Goal: Task Accomplishment & Management: Manage account settings

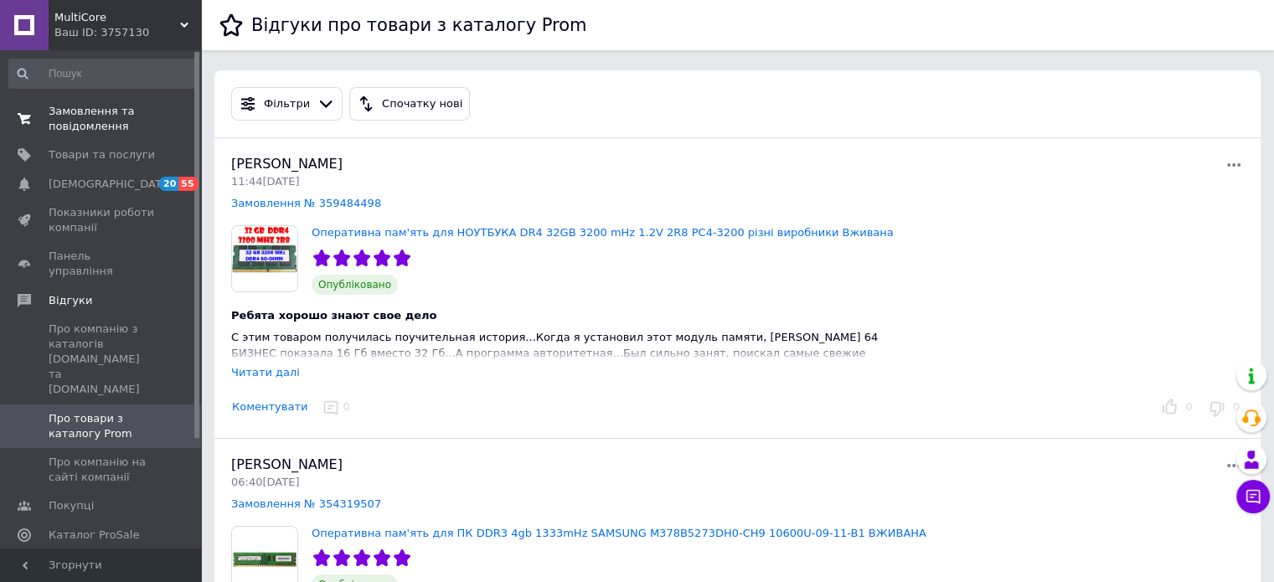
click at [122, 99] on link "Замовлення та повідомлення 0 0" at bounding box center [103, 119] width 206 height 44
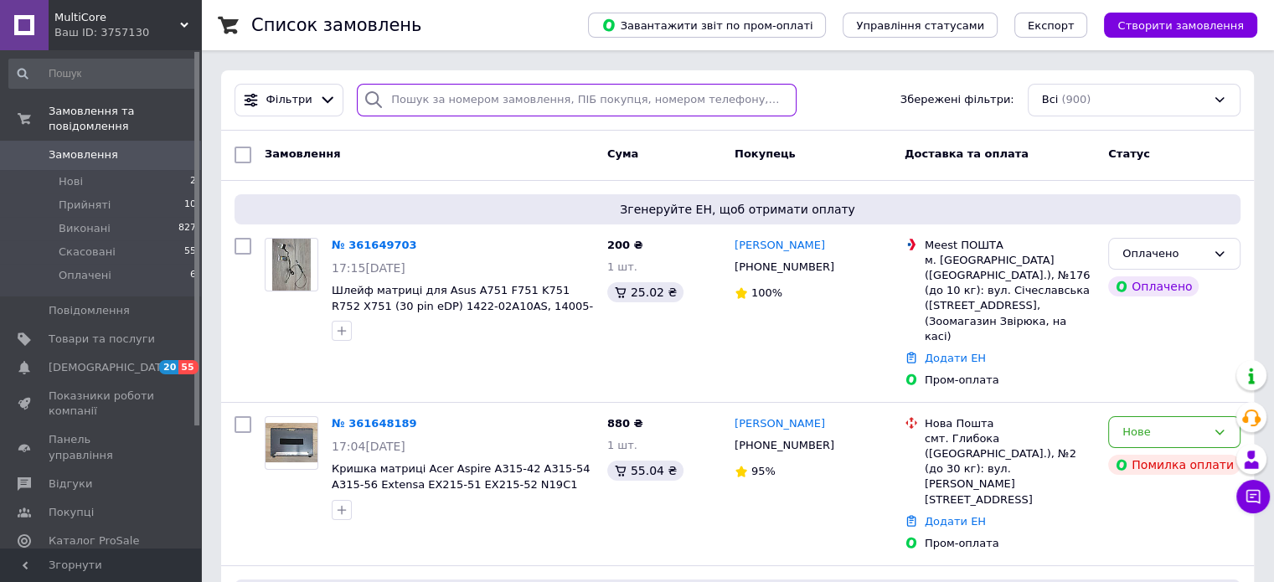
click at [437, 101] on input "search" at bounding box center [577, 100] width 440 height 33
paste input "361115986"
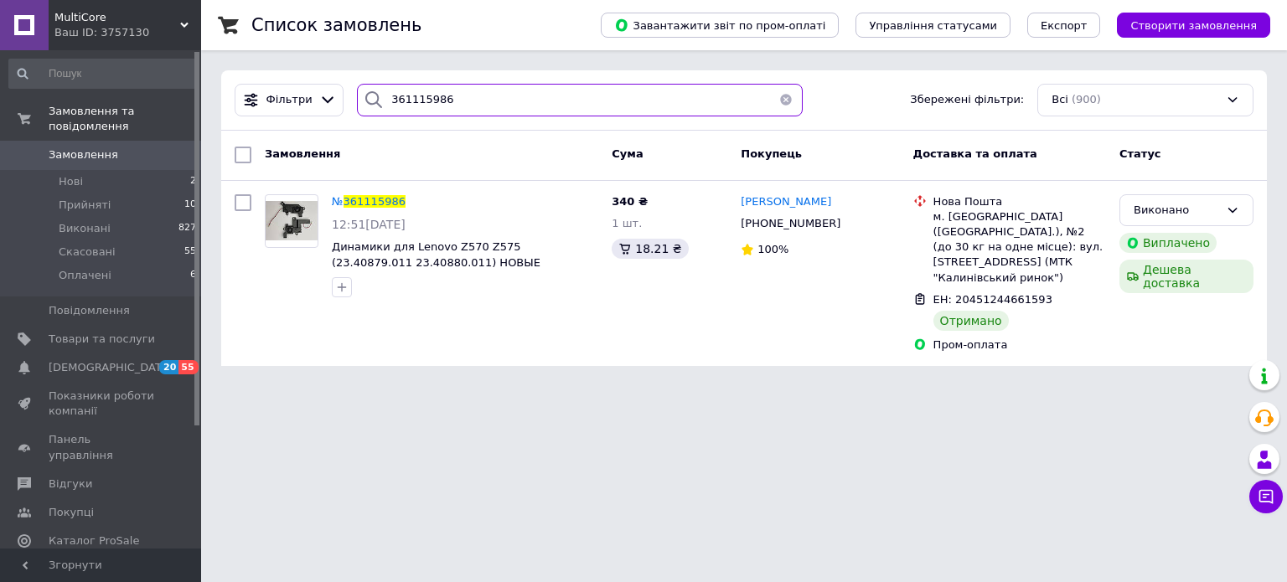
paste input "22158"
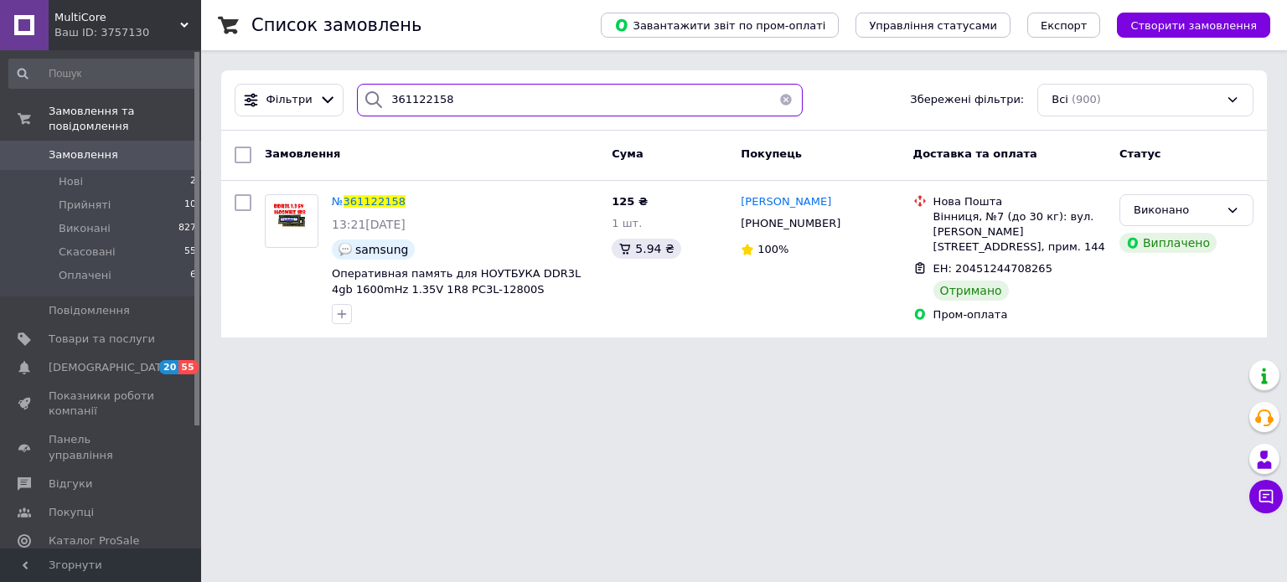
paste input "013021"
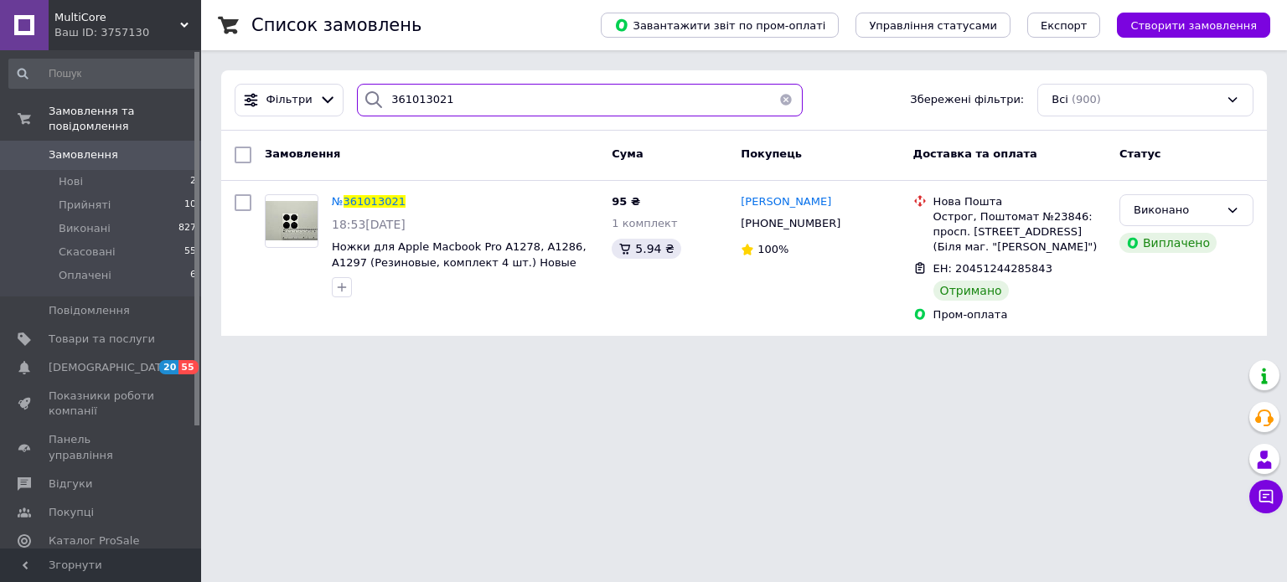
paste input "195760"
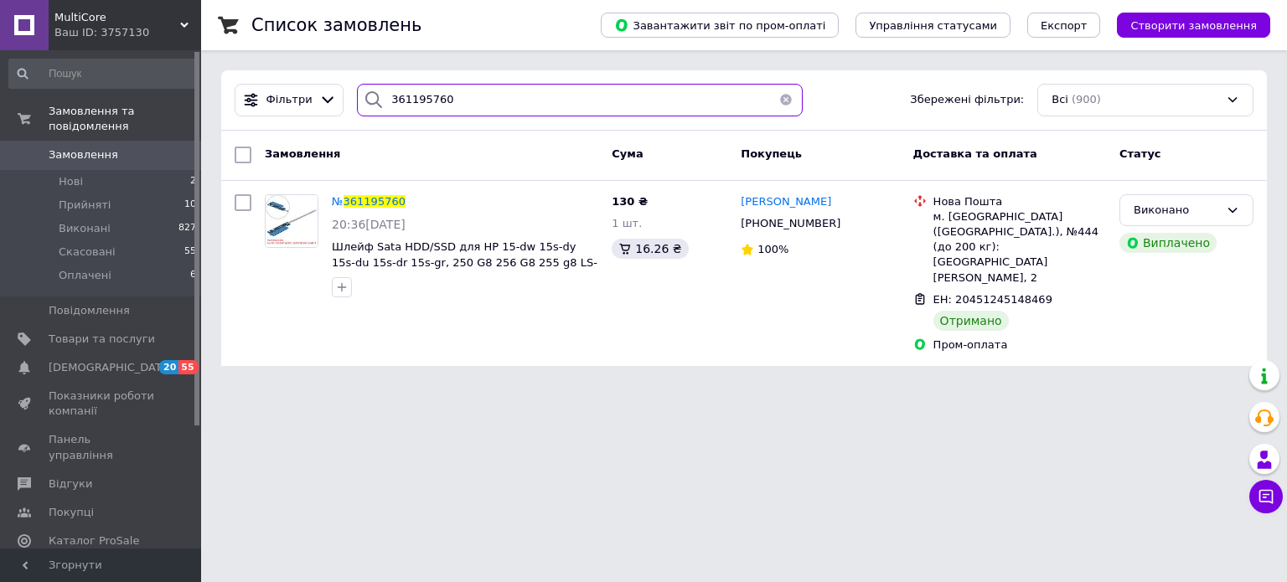
paste input "098326"
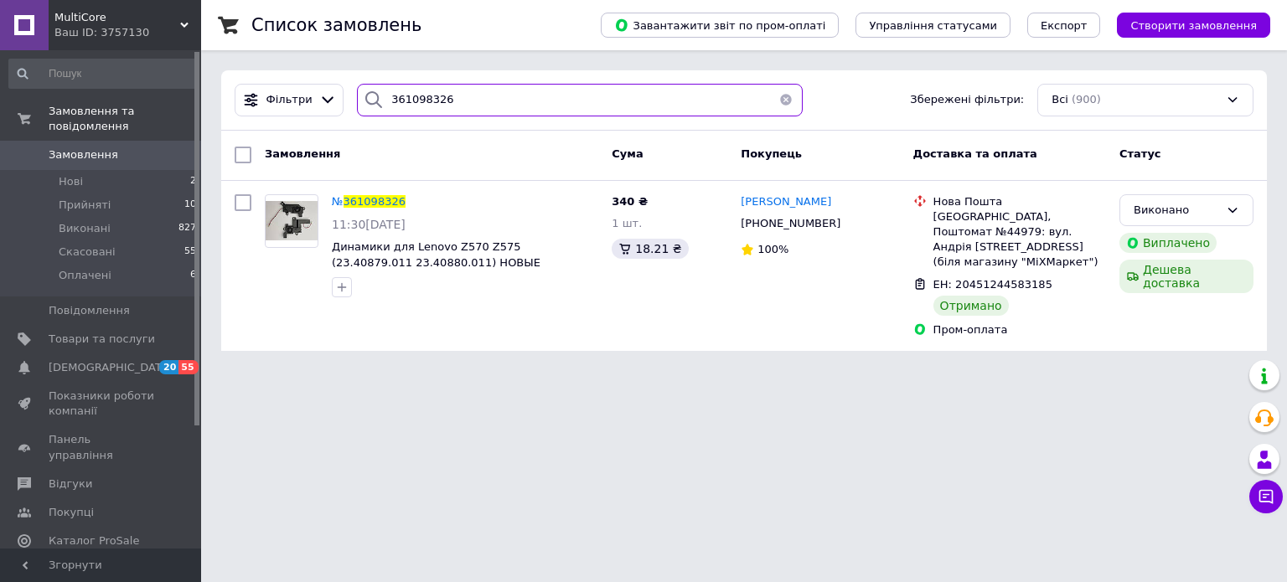
paste input "122158"
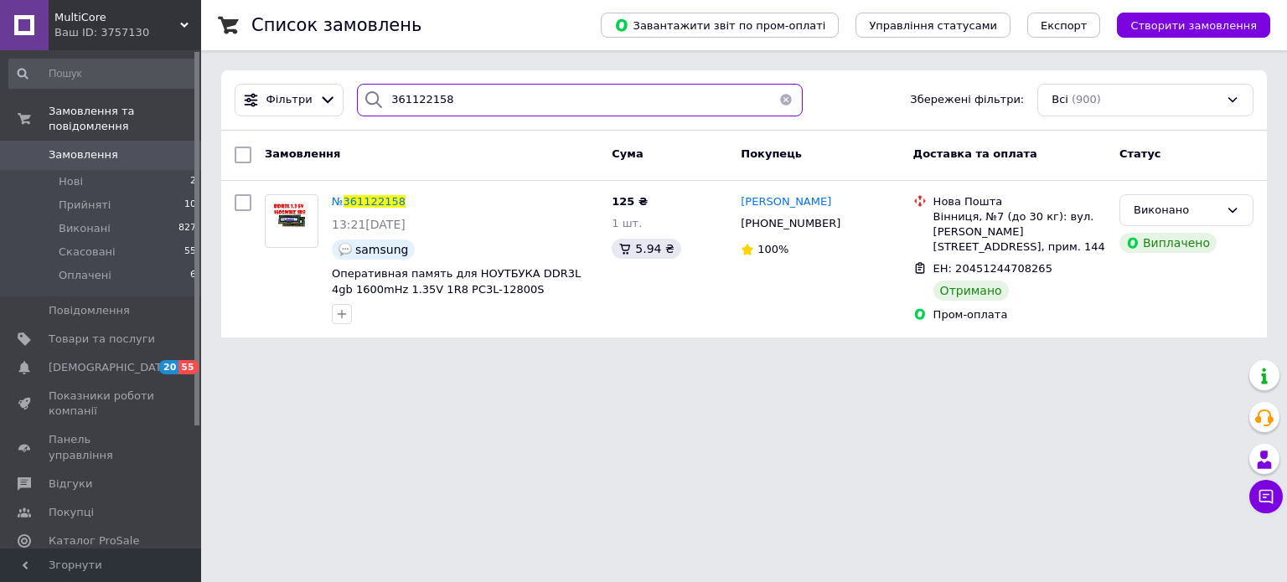
type input "361122158"
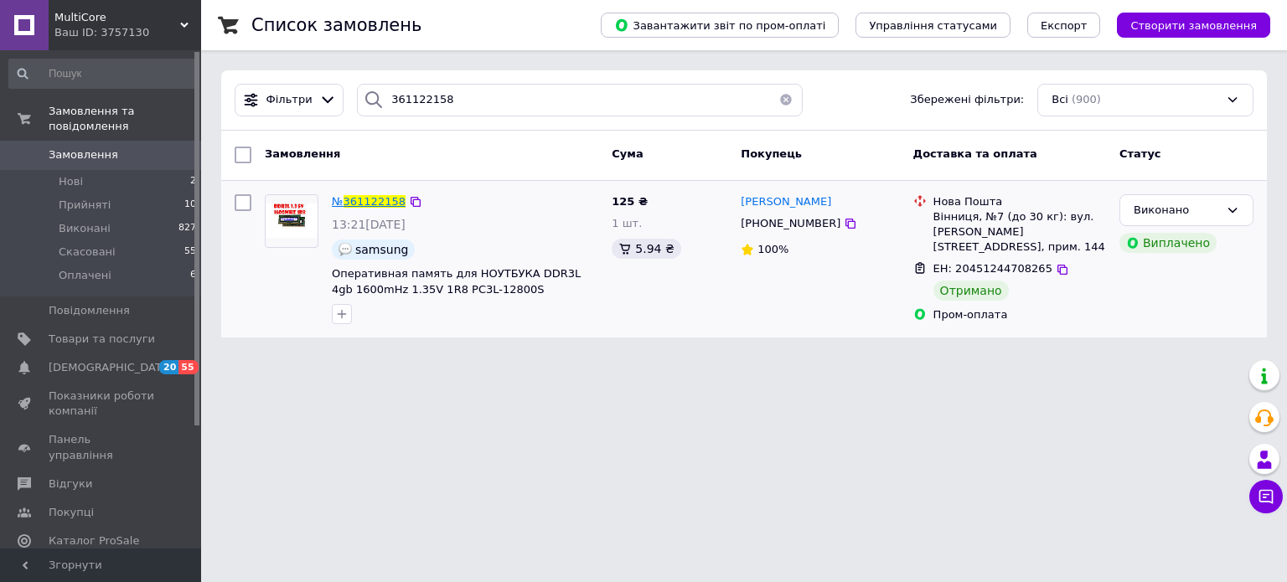
click at [352, 196] on span "361122158" at bounding box center [375, 201] width 62 height 13
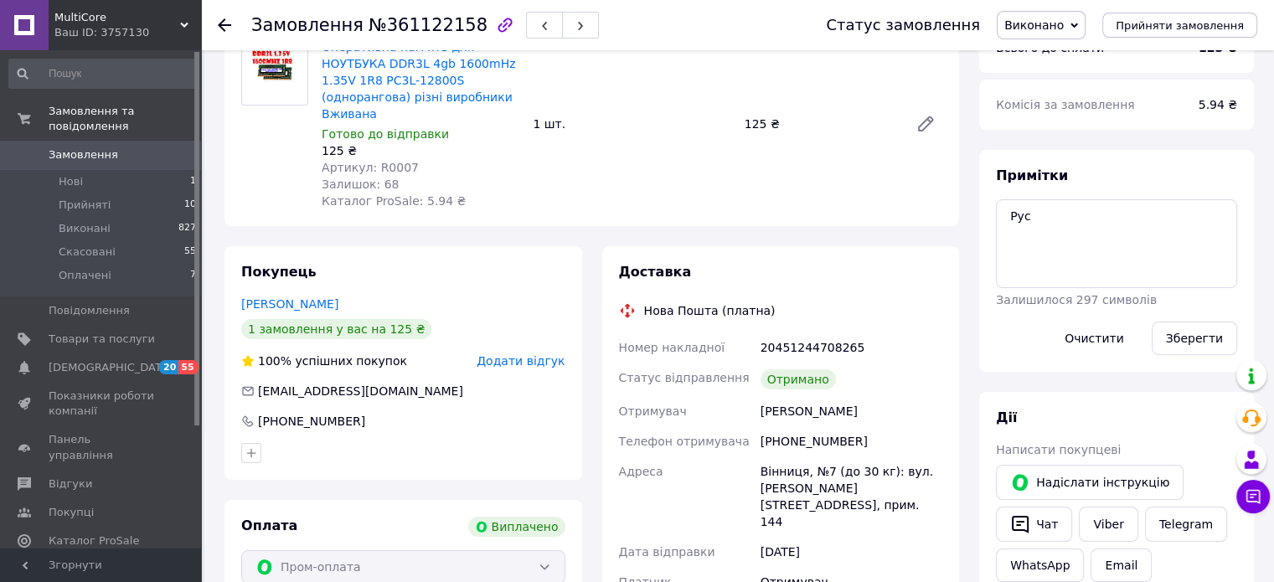
scroll to position [47, 0]
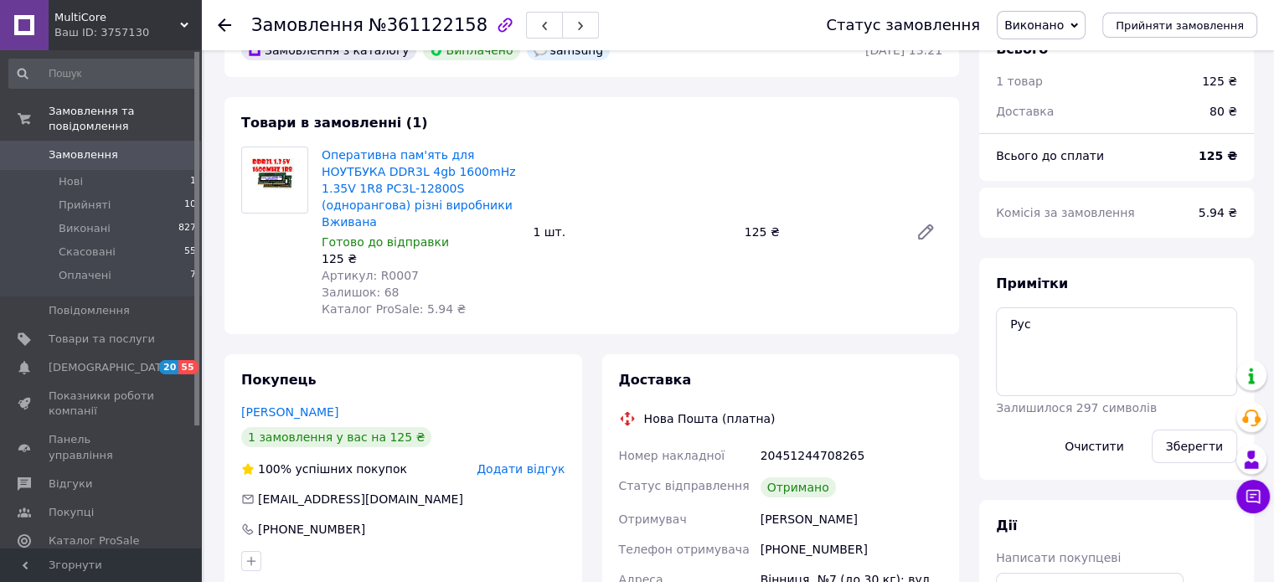
click at [222, 22] on use at bounding box center [224, 24] width 13 height 13
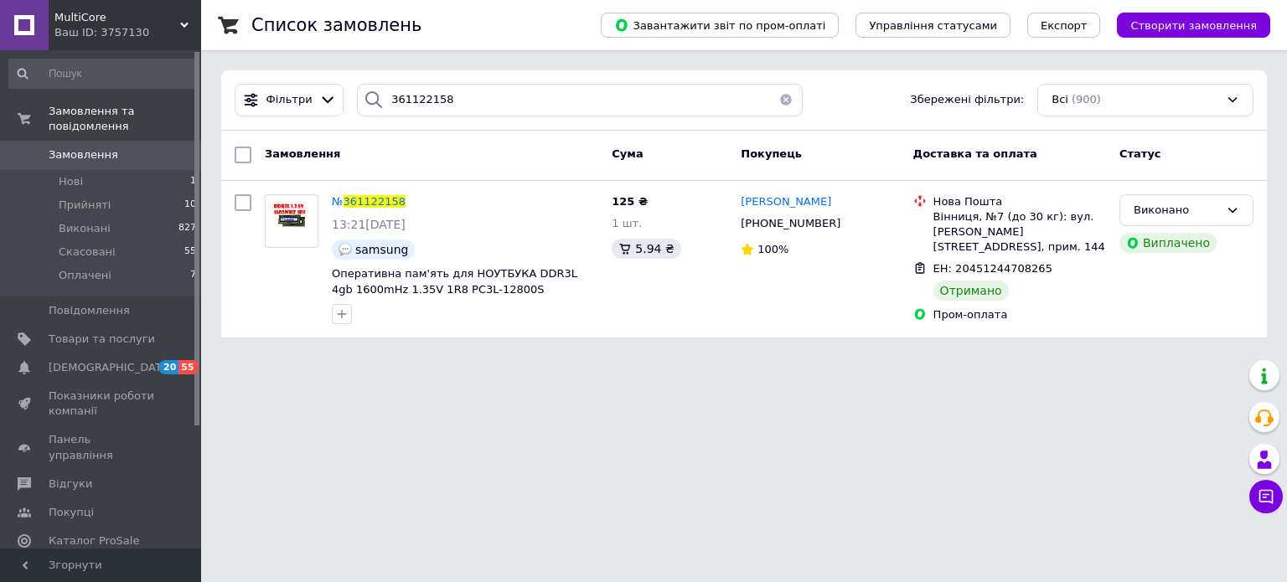
click at [780, 100] on button "button" at bounding box center [786, 100] width 34 height 33
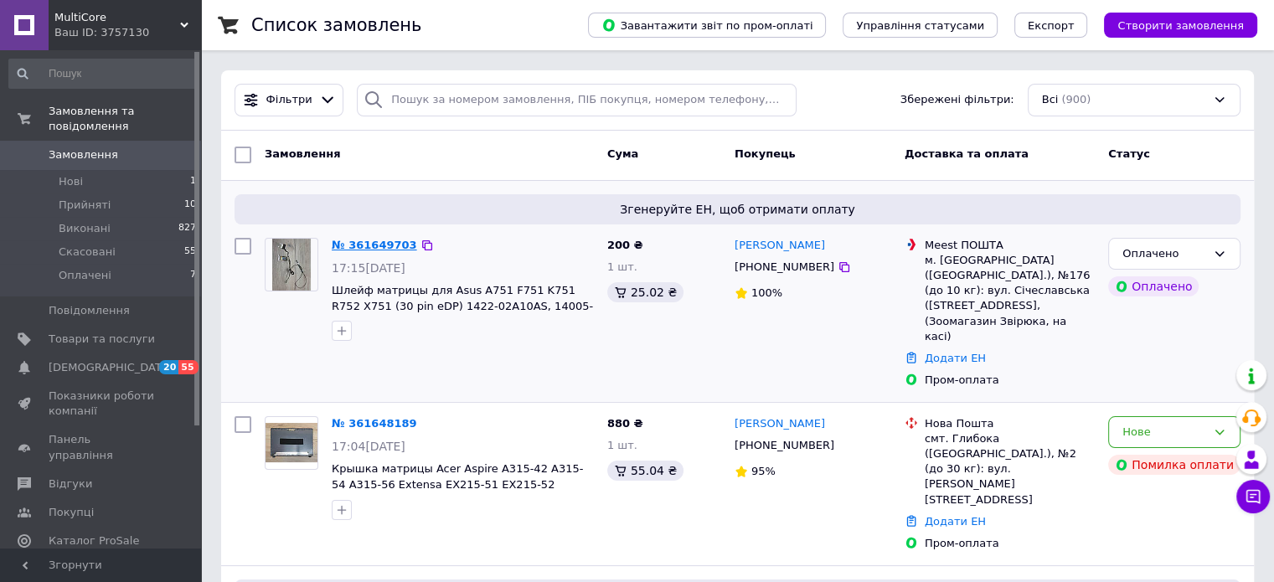
click at [371, 245] on link "№ 361649703" at bounding box center [374, 245] width 85 height 13
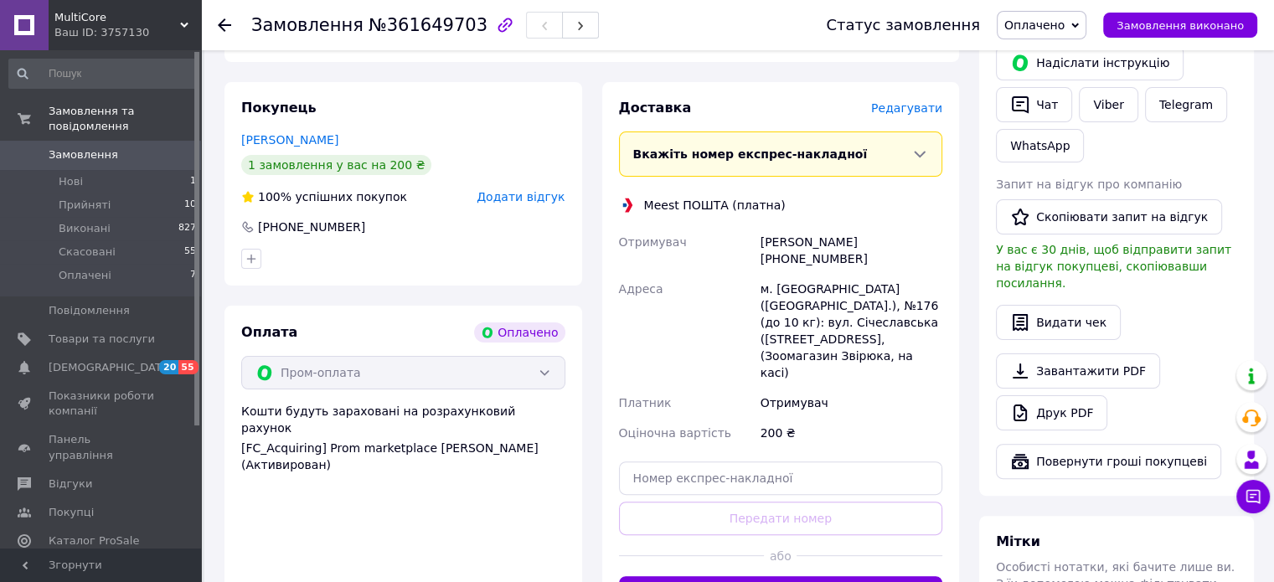
scroll to position [447, 0]
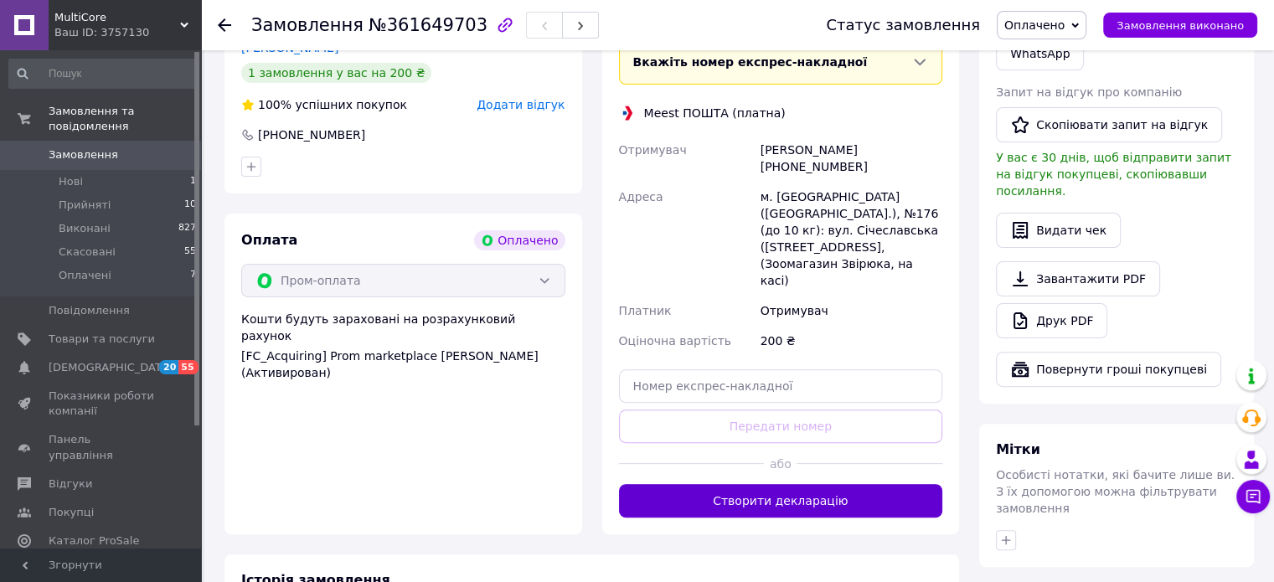
click at [778, 484] on button "Створити декларацію" at bounding box center [781, 501] width 324 height 34
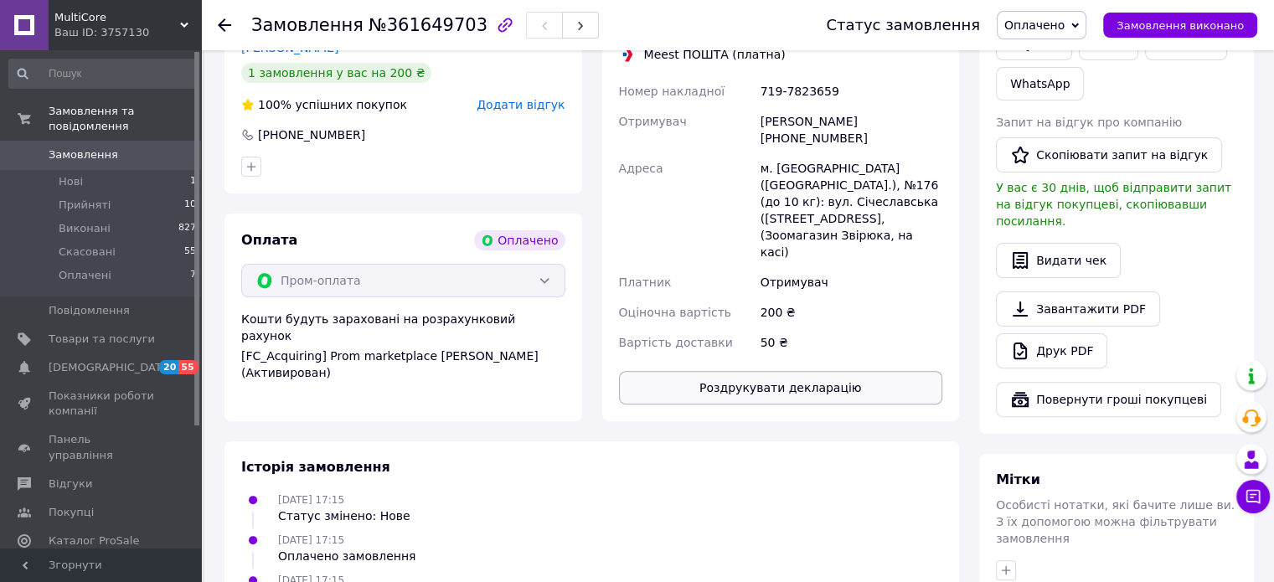
click at [739, 371] on button "Роздрукувати декларацію" at bounding box center [781, 388] width 324 height 34
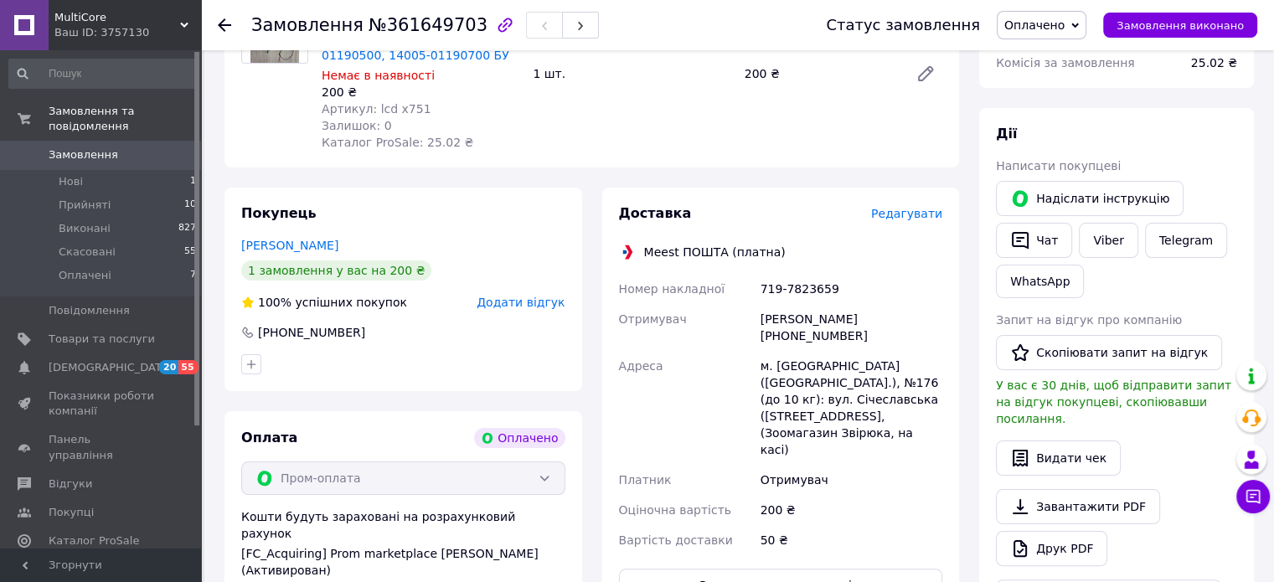
scroll to position [0, 0]
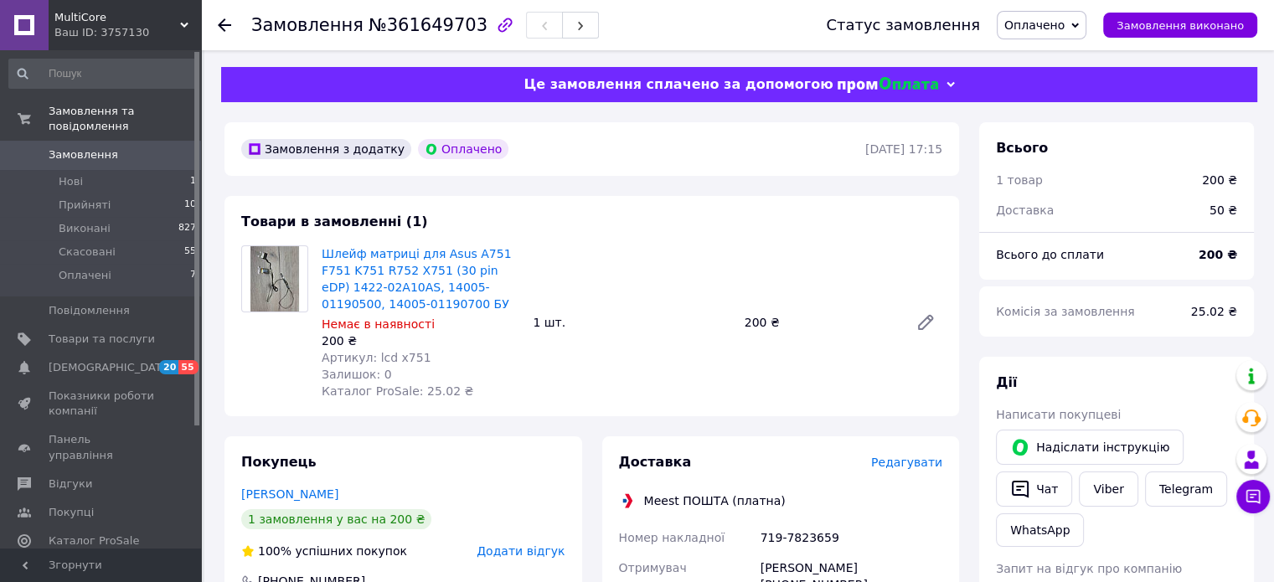
click at [228, 21] on icon at bounding box center [224, 24] width 13 height 13
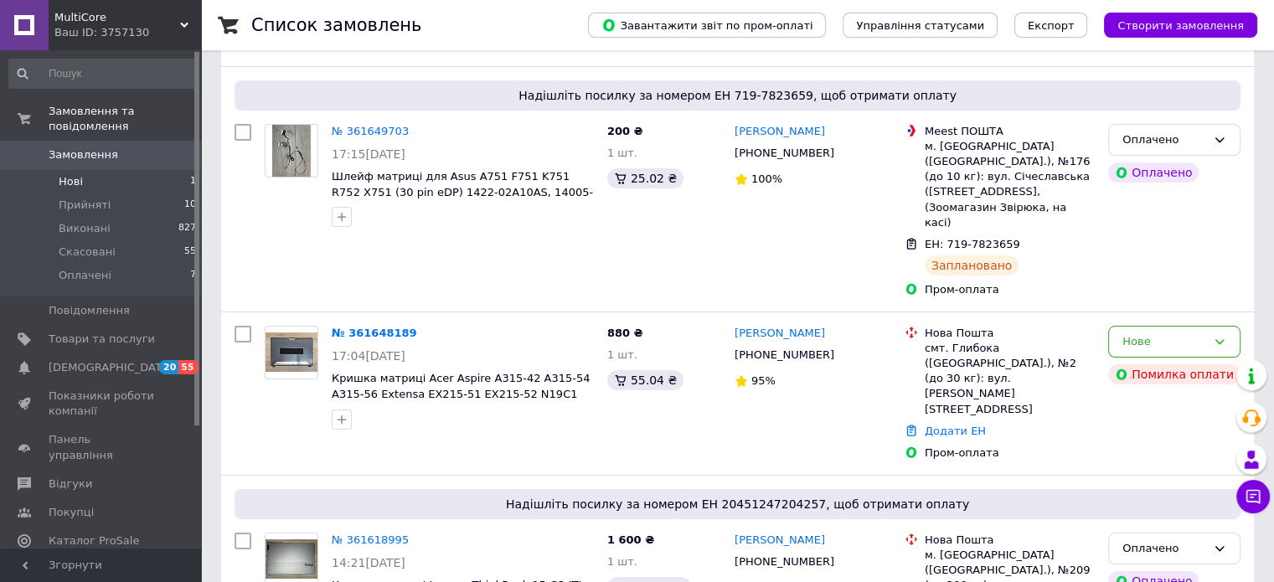
scroll to position [111, 0]
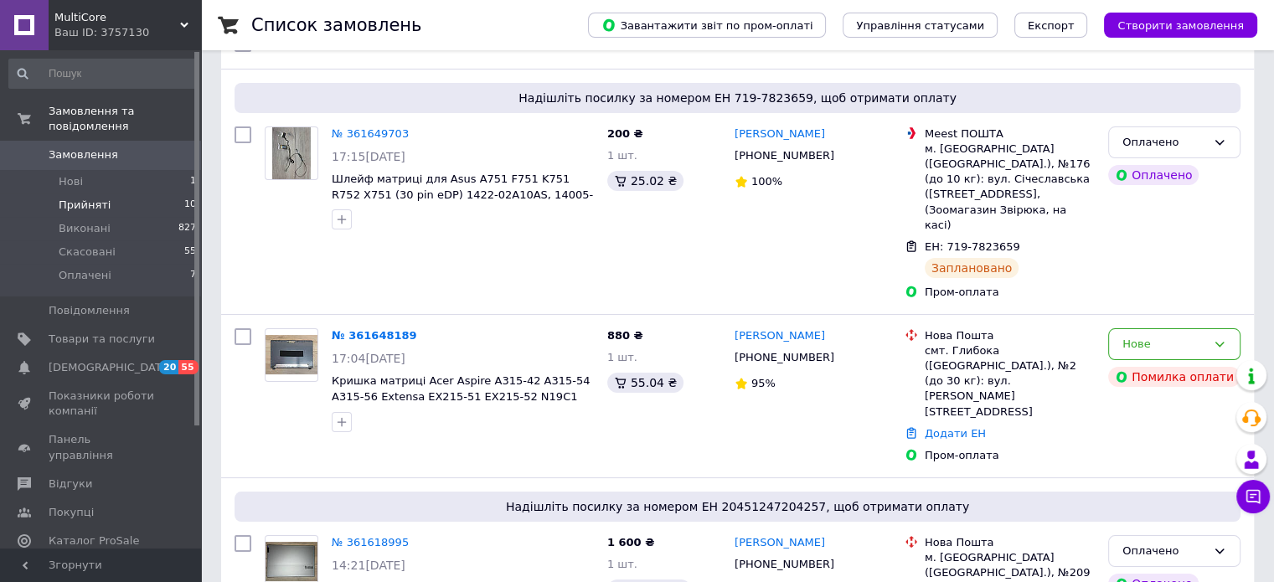
click at [129, 194] on li "Прийняті 10" at bounding box center [103, 205] width 206 height 23
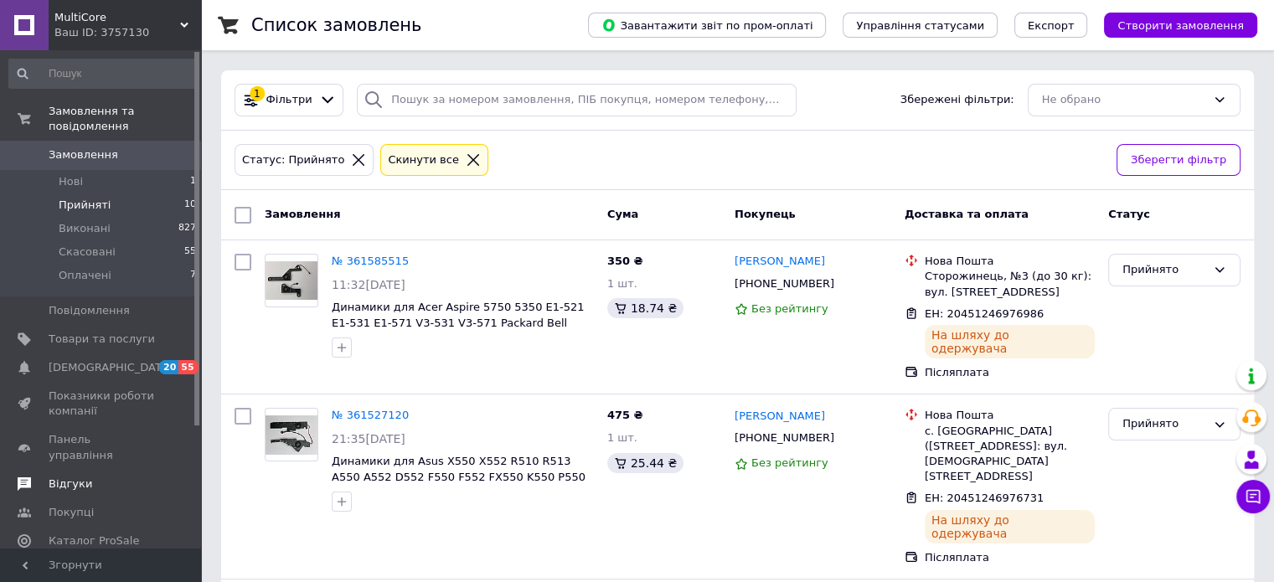
click at [110, 470] on link "Відгуки" at bounding box center [103, 484] width 206 height 28
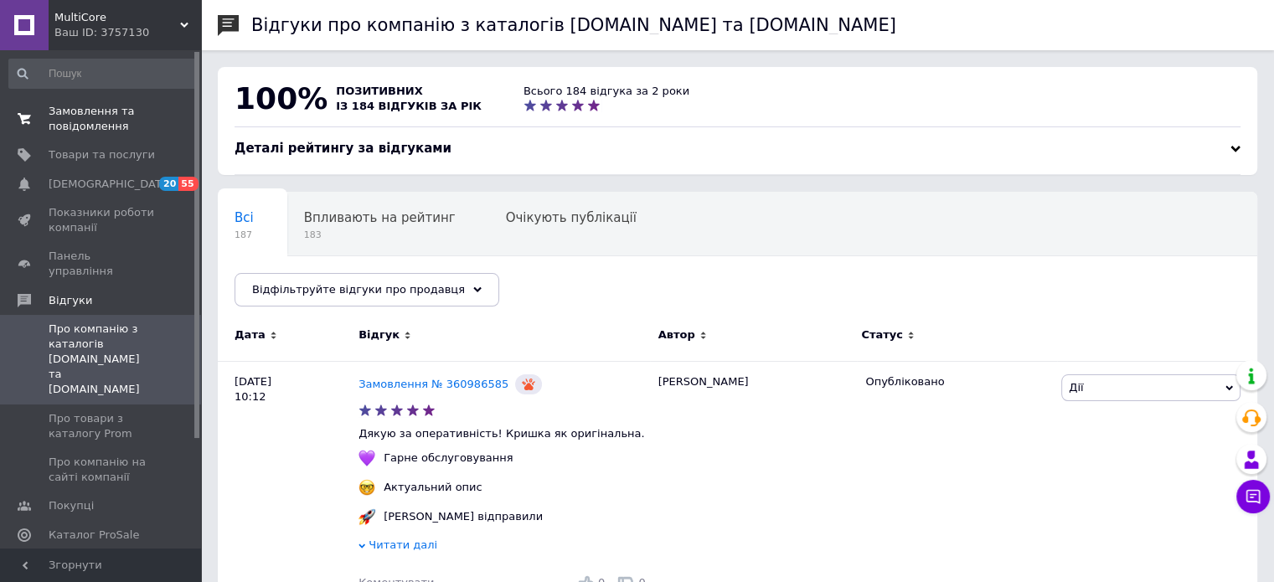
click at [93, 111] on span "Замовлення та повідомлення" at bounding box center [102, 119] width 106 height 30
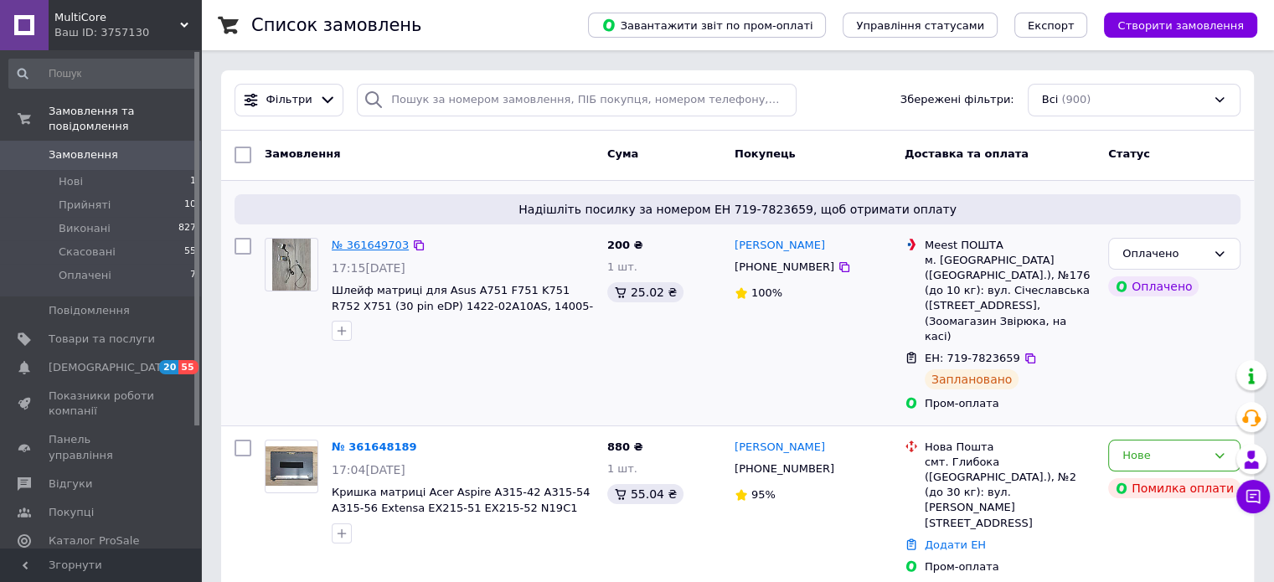
click at [344, 240] on link "№ 361649703" at bounding box center [370, 245] width 77 height 13
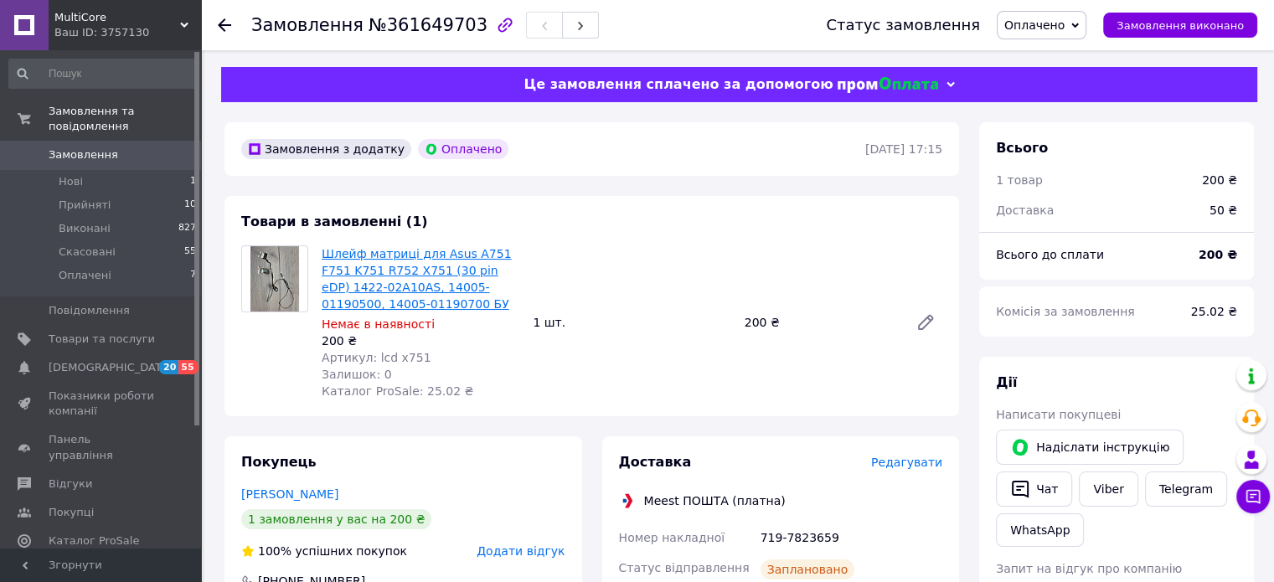
click at [375, 263] on link "Шлейф матриці для Asus A751 F751 K751 R752 X751 (30 pin eDP) 1422-02A10AS, 1400…" at bounding box center [417, 279] width 190 height 64
